Goal: Find specific page/section: Find specific page/section

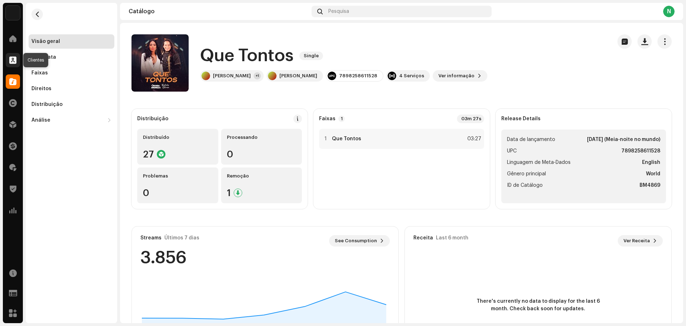
click at [15, 60] on span at bounding box center [12, 60] width 7 height 6
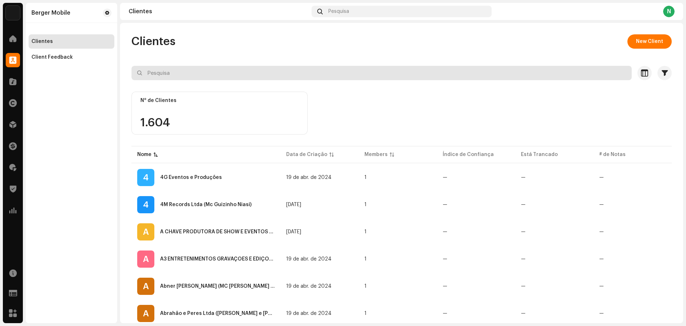
click at [194, 76] on input "text" at bounding box center [382, 73] width 500 height 14
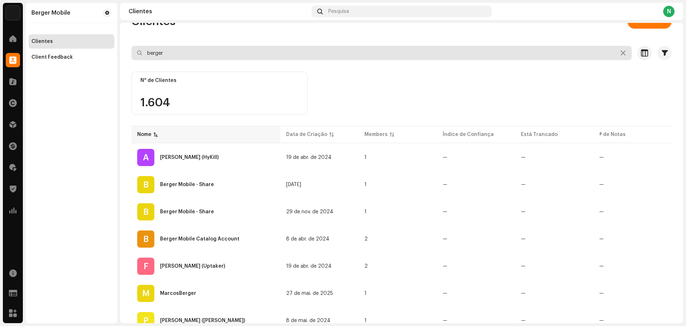
scroll to position [36, 0]
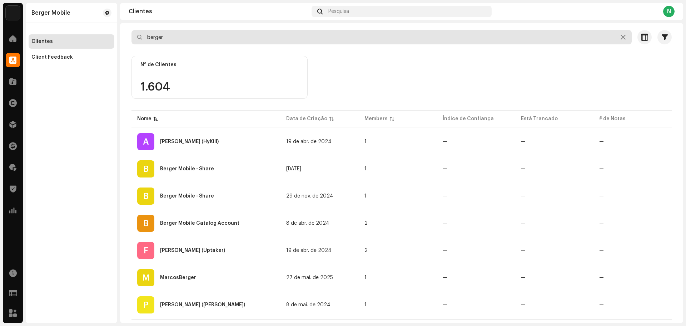
type input "[PERSON_NAME]"
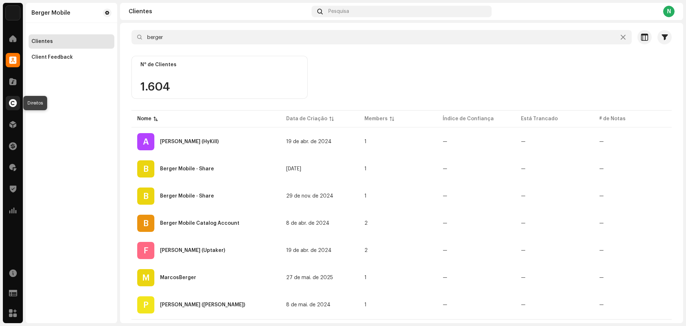
click at [12, 103] on span at bounding box center [13, 103] width 8 height 6
click at [13, 103] on span at bounding box center [13, 103] width 8 height 6
click at [622, 36] on div at bounding box center [623, 37] width 9 height 9
click at [54, 107] on div "Berger Mobile Clientes Client Feedback" at bounding box center [72, 163] width 92 height 320
click at [12, 42] on div at bounding box center [13, 38] width 14 height 14
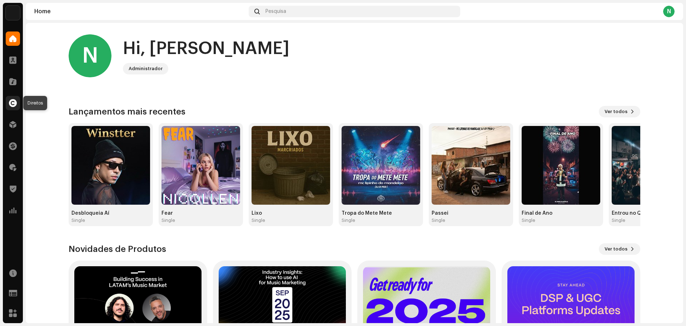
click at [14, 100] on span at bounding box center [13, 103] width 8 height 6
click at [13, 101] on span at bounding box center [13, 103] width 8 height 6
click at [10, 79] on span at bounding box center [12, 82] width 7 height 6
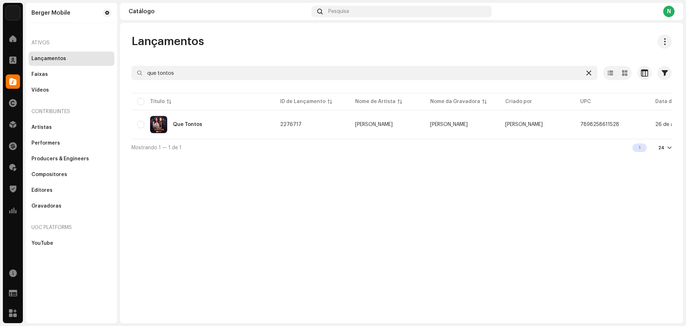
click at [589, 74] on icon at bounding box center [589, 73] width 5 height 6
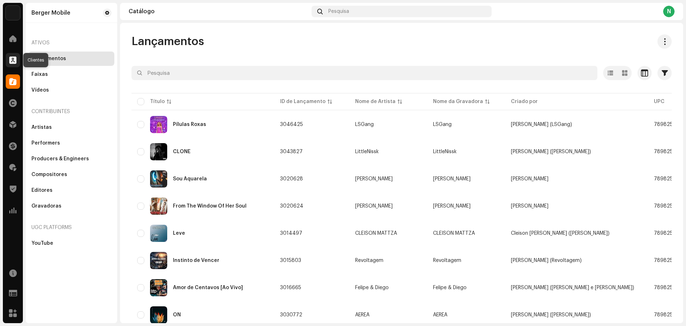
click at [12, 59] on span at bounding box center [12, 60] width 7 height 6
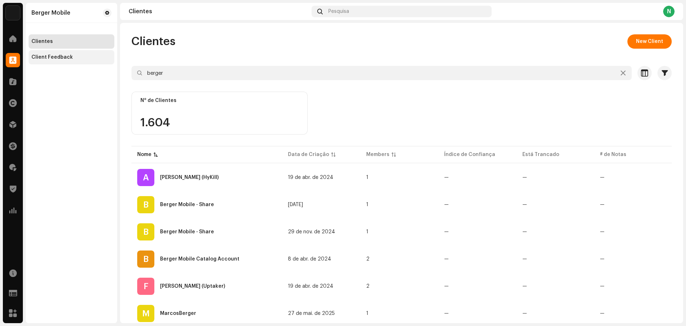
click at [48, 59] on div "Client Feedback" at bounding box center [51, 57] width 41 height 6
click at [11, 103] on span at bounding box center [13, 103] width 8 height 6
click at [17, 12] on img at bounding box center [13, 13] width 14 height 14
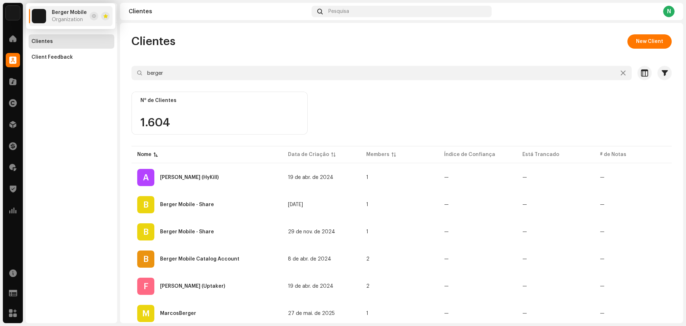
click at [61, 15] on span "Berger Mobile" at bounding box center [69, 13] width 35 height 6
click at [16, 12] on img at bounding box center [13, 13] width 14 height 14
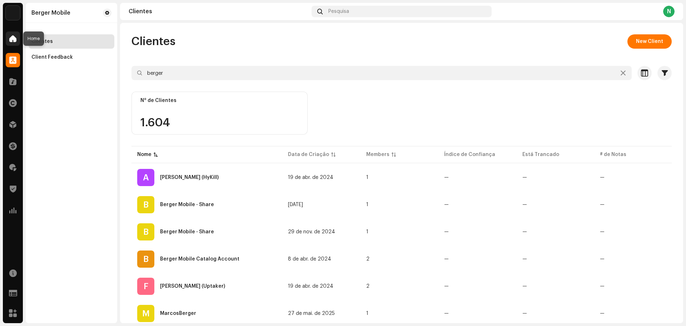
click at [13, 37] on span at bounding box center [12, 39] width 7 height 6
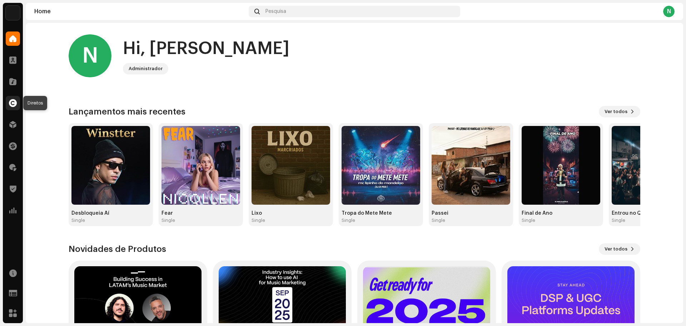
click at [11, 100] on span at bounding box center [13, 103] width 8 height 6
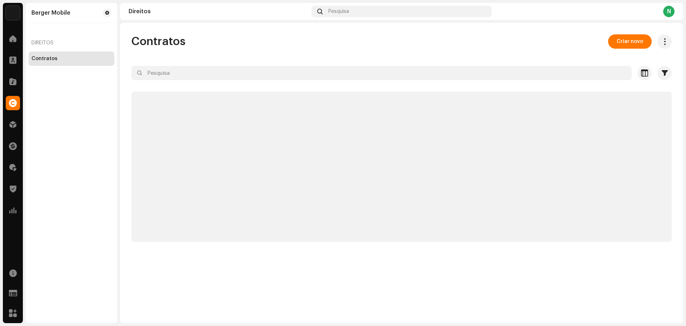
click at [11, 100] on span at bounding box center [13, 103] width 8 height 6
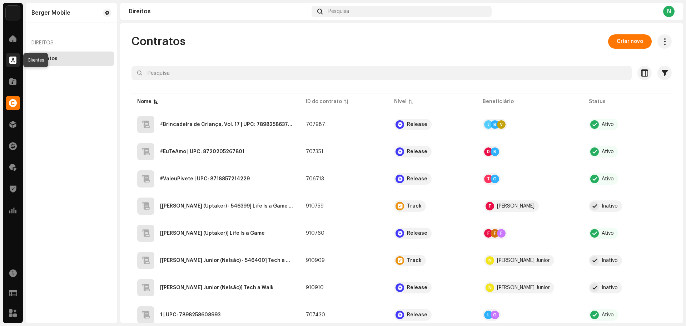
click at [13, 58] on span at bounding box center [12, 60] width 7 height 6
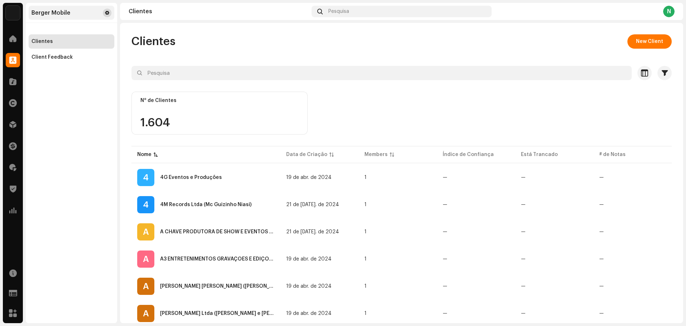
click at [106, 12] on span at bounding box center [107, 13] width 4 height 6
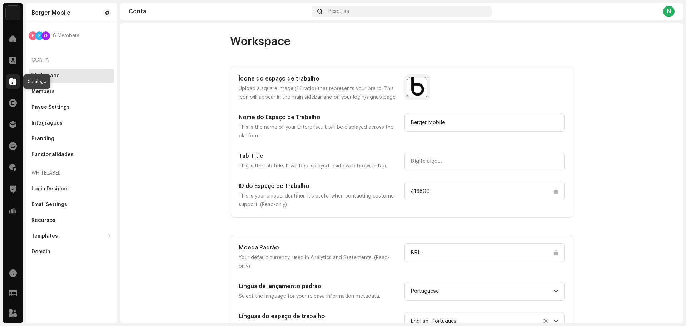
click at [12, 80] on span at bounding box center [12, 82] width 7 height 6
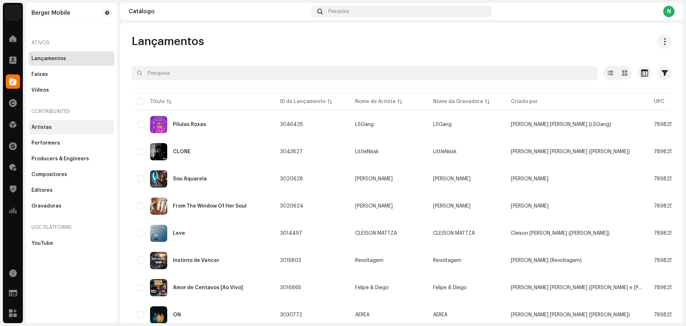
click at [41, 128] on div "Artistas" at bounding box center [41, 127] width 20 height 6
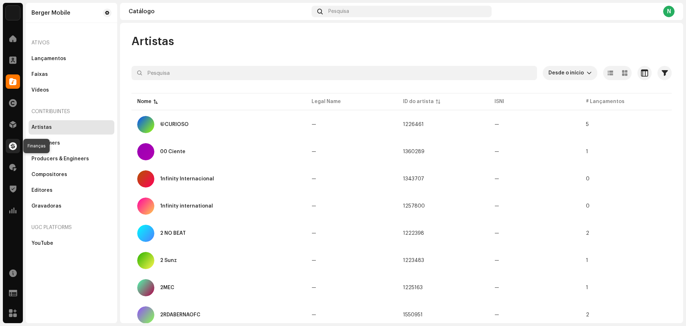
click at [12, 143] on span at bounding box center [13, 146] width 8 height 6
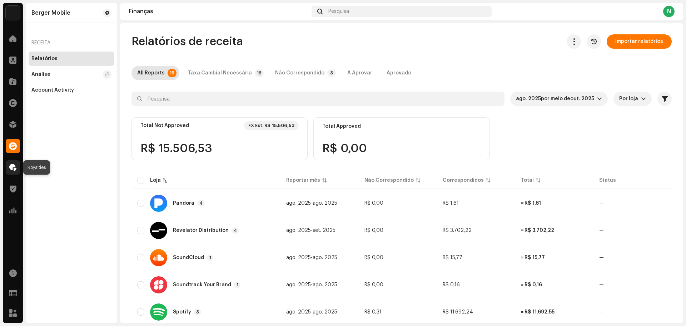
click at [12, 166] on span at bounding box center [12, 167] width 7 height 6
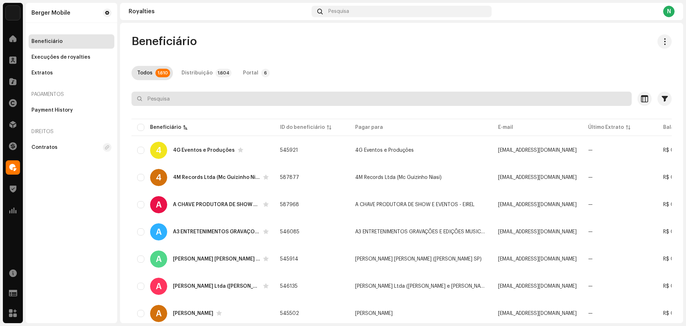
click at [169, 99] on input "text" at bounding box center [382, 99] width 500 height 14
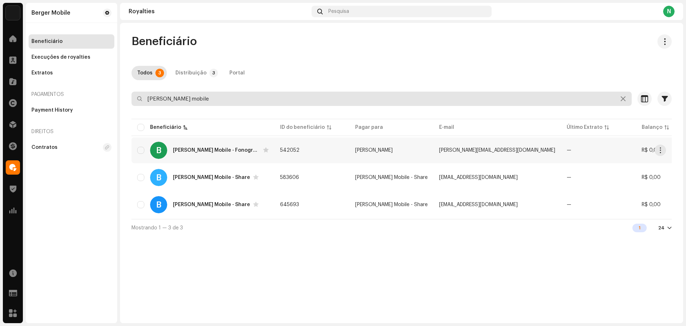
type input "[PERSON_NAME] mobile"
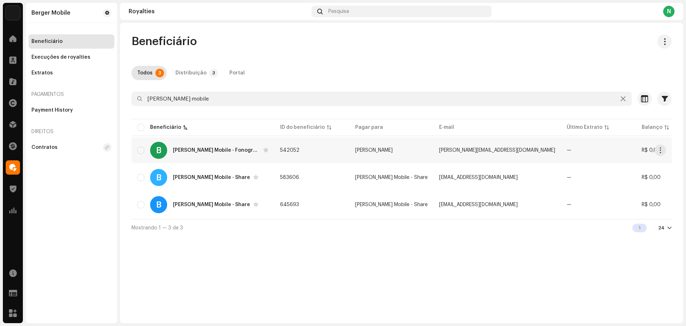
click at [189, 149] on div "[PERSON_NAME] Mobile - Fonograma" at bounding box center [216, 150] width 87 height 5
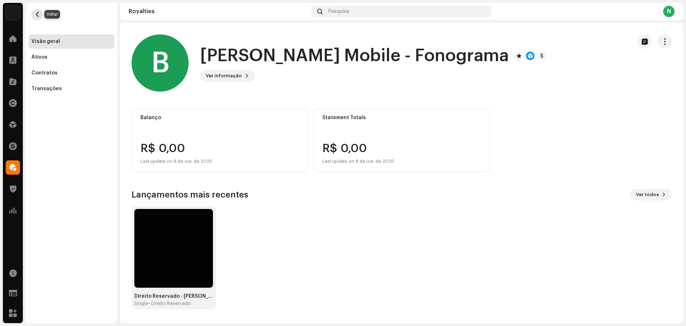
click at [38, 15] on span "button" at bounding box center [37, 14] width 5 height 6
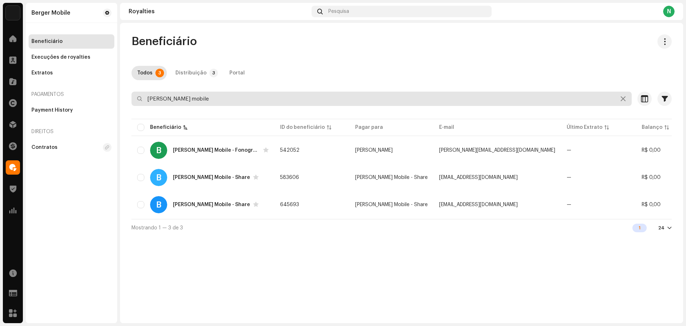
drag, startPoint x: 191, startPoint y: 101, endPoint x: 113, endPoint y: 100, distance: 77.9
click at [113, 100] on div "[PERSON_NAME] Mobile Home Clientes Catálogo Direitos Distribuição Finanças Roya…" at bounding box center [343, 163] width 686 height 326
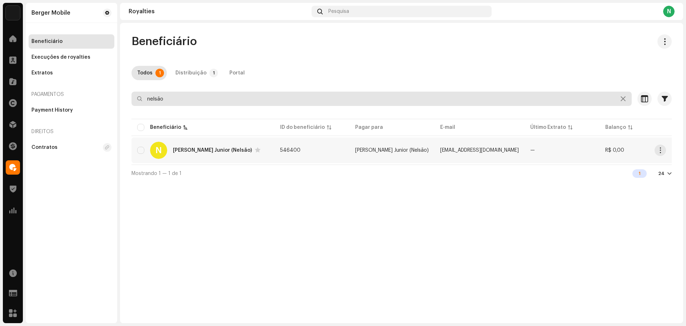
type input "nelsão"
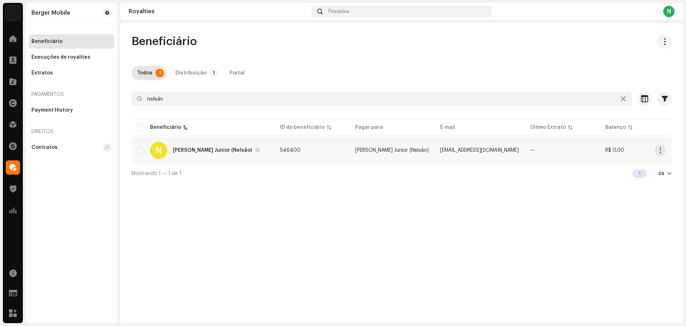
click at [200, 153] on div "N [PERSON_NAME] Junior (Nelsão)" at bounding box center [203, 150] width 132 height 17
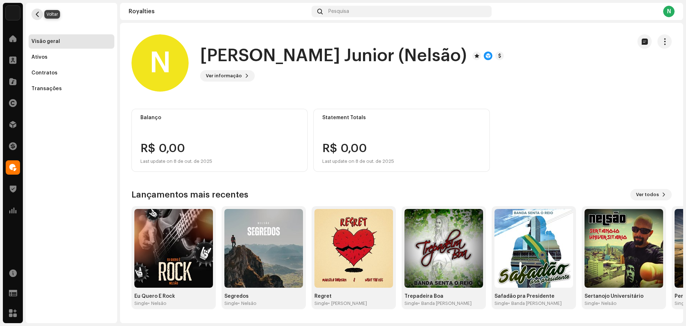
click at [35, 14] on span "button" at bounding box center [37, 14] width 5 height 6
